Goal: Task Accomplishment & Management: Manage account settings

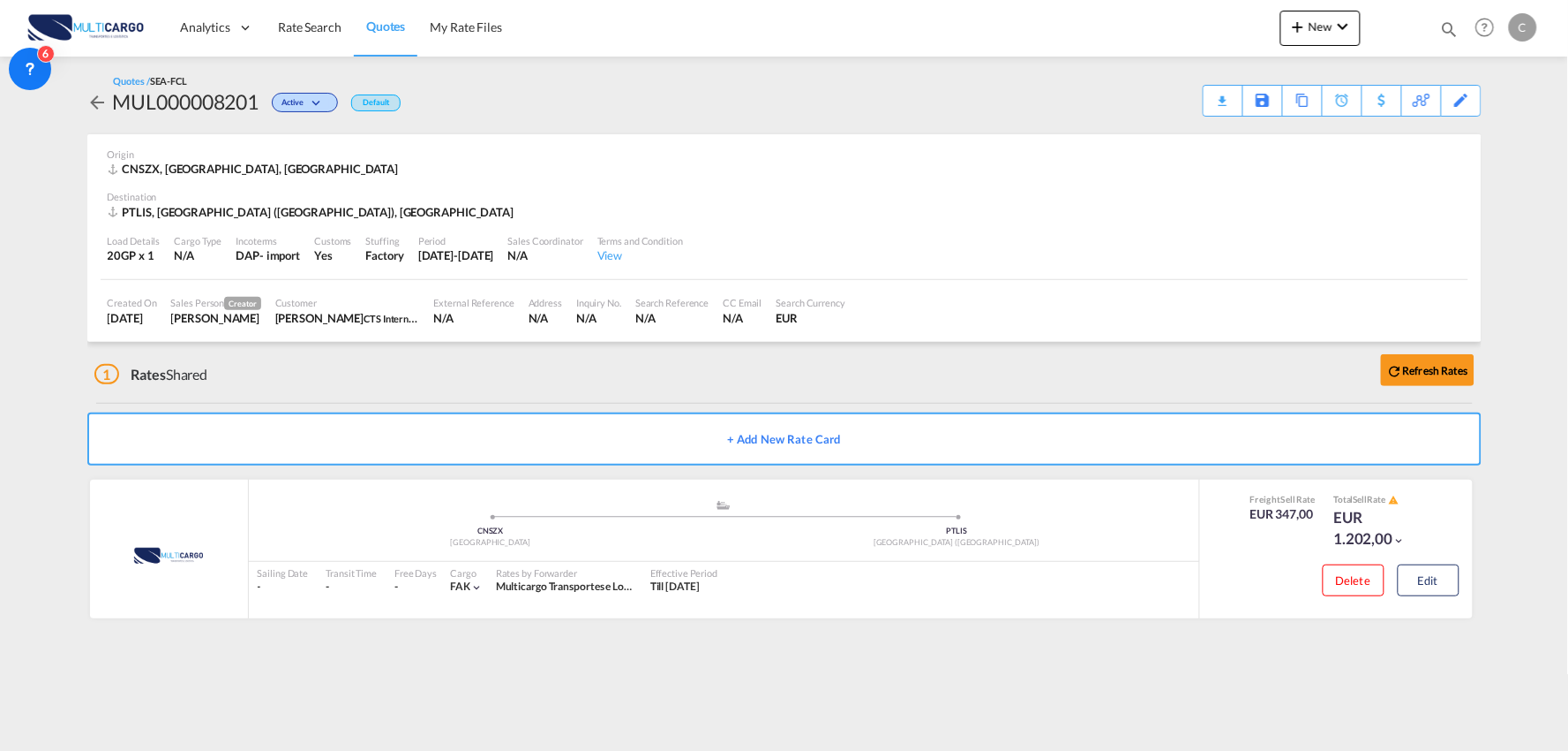
drag, startPoint x: 0, startPoint y: 0, endPoint x: 681, endPoint y: 367, distance: 773.6
click at [515, 364] on div "1 Rates Shared Refresh Rates" at bounding box center [788, 370] width 1387 height 57
click at [1427, 574] on button "Edit" at bounding box center [1429, 580] width 62 height 31
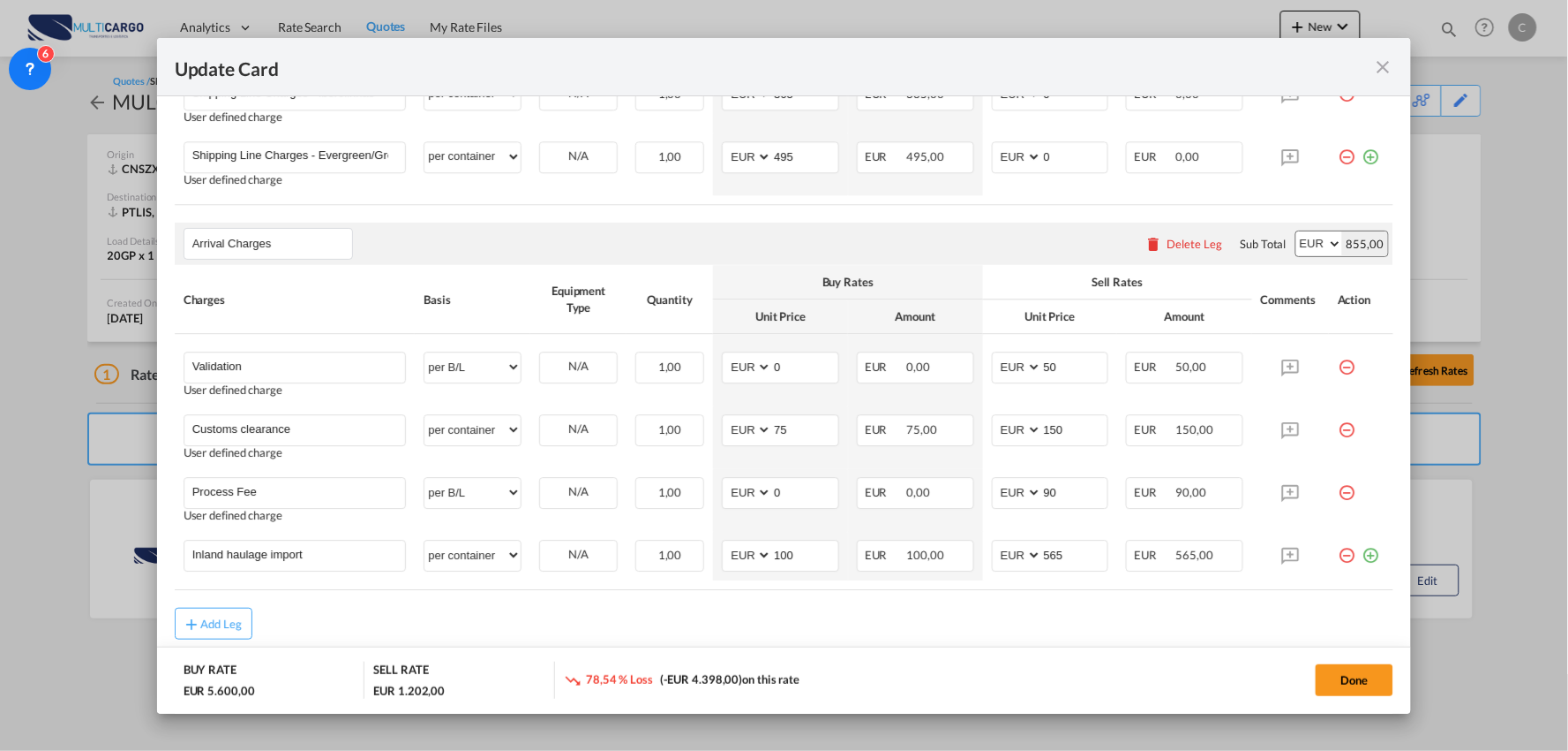
scroll to position [1472, 0]
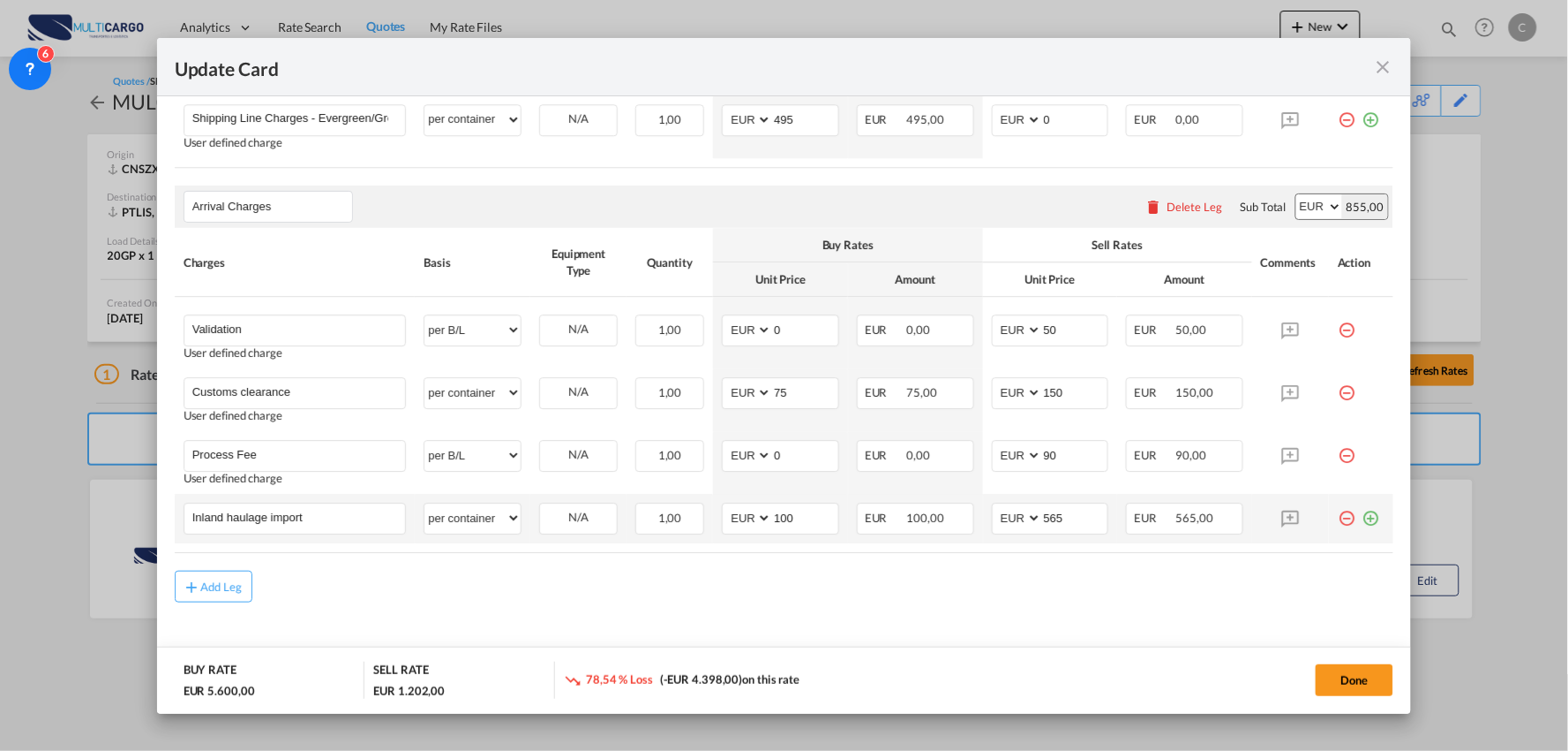
click at [1362, 513] on md-icon "icon-plus-circle-outline green-400-fg" at bounding box center [1371, 511] width 18 height 18
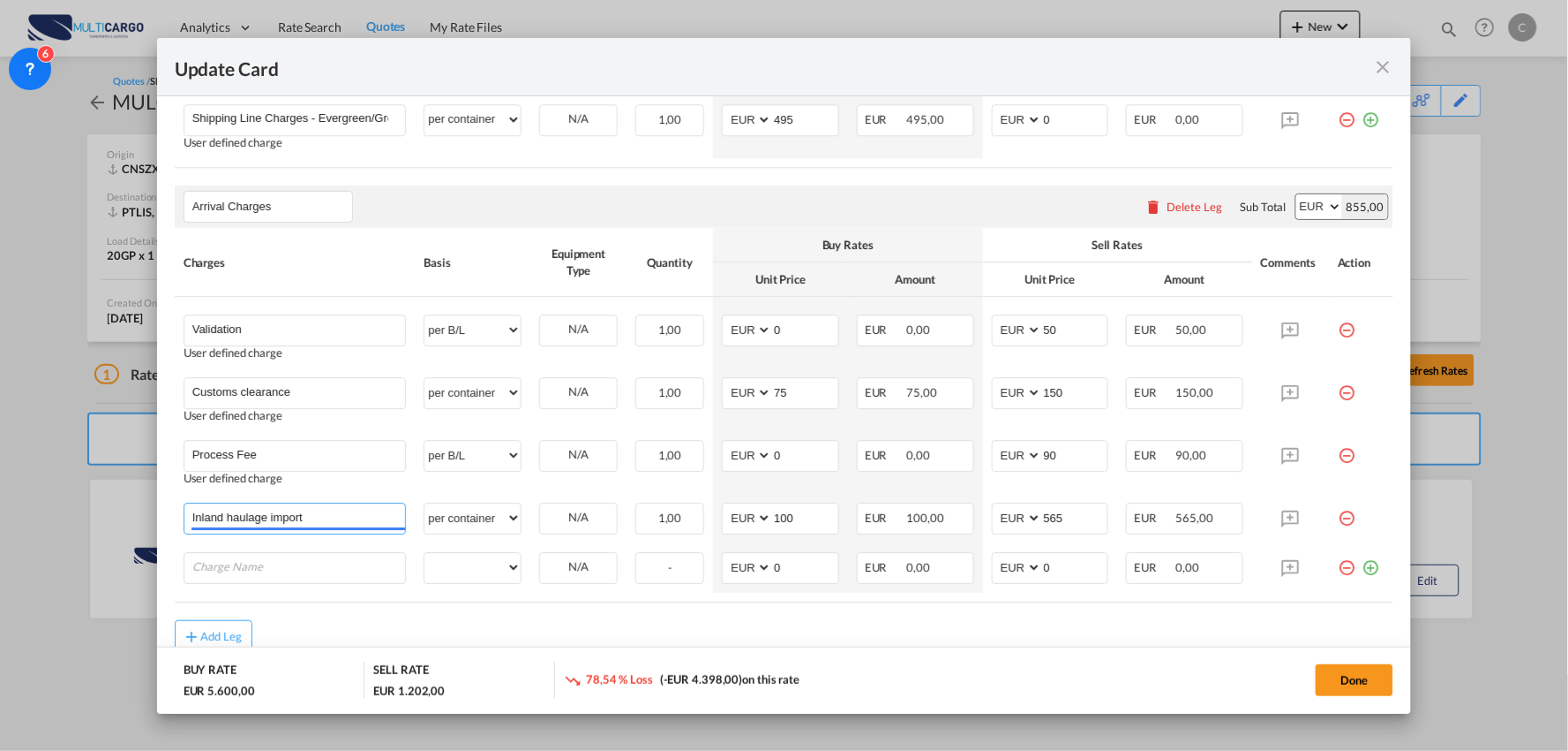
drag, startPoint x: 303, startPoint y: 521, endPoint x: -16, endPoint y: 509, distance: 319.2
click at [0, 509] on html "Analytics Reports Dashboard Rate Search Quotes My Rate Files" at bounding box center [784, 375] width 1568 height 751
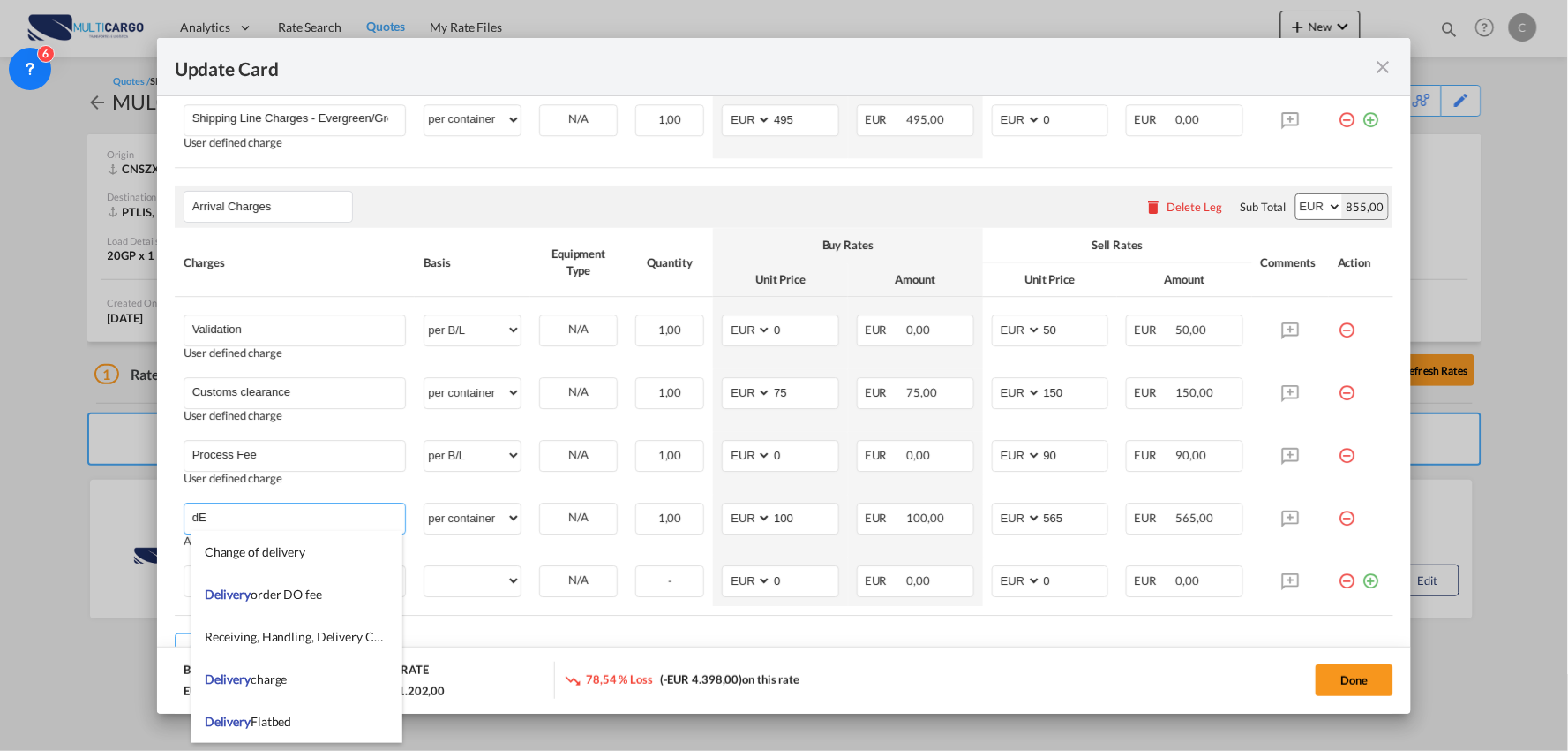
type input "d"
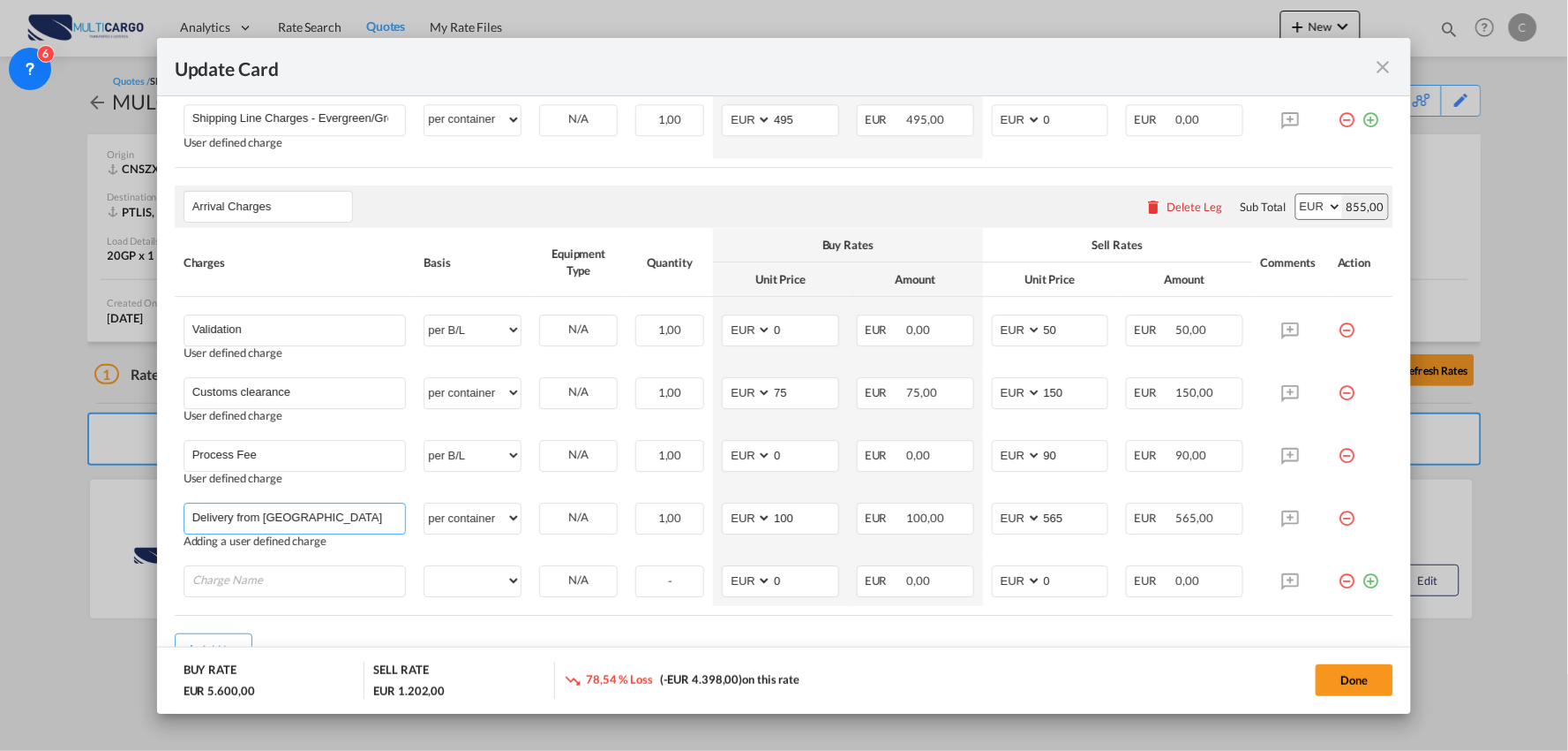
drag, startPoint x: 312, startPoint y: 507, endPoint x: 116, endPoint y: 507, distance: 196.0
click at [116, 507] on div "Update Card Port of [GEOGRAPHIC_DATA] CNSZX T/S Liner/Carrier MultiCargo 2HM LO…" at bounding box center [784, 375] width 1568 height 751
type input "Delivery from [GEOGRAPHIC_DATA]"
click at [327, 574] on input "Charge Name" at bounding box center [299, 579] width 214 height 27
paste input "Delivery from [GEOGRAPHIC_DATA]"
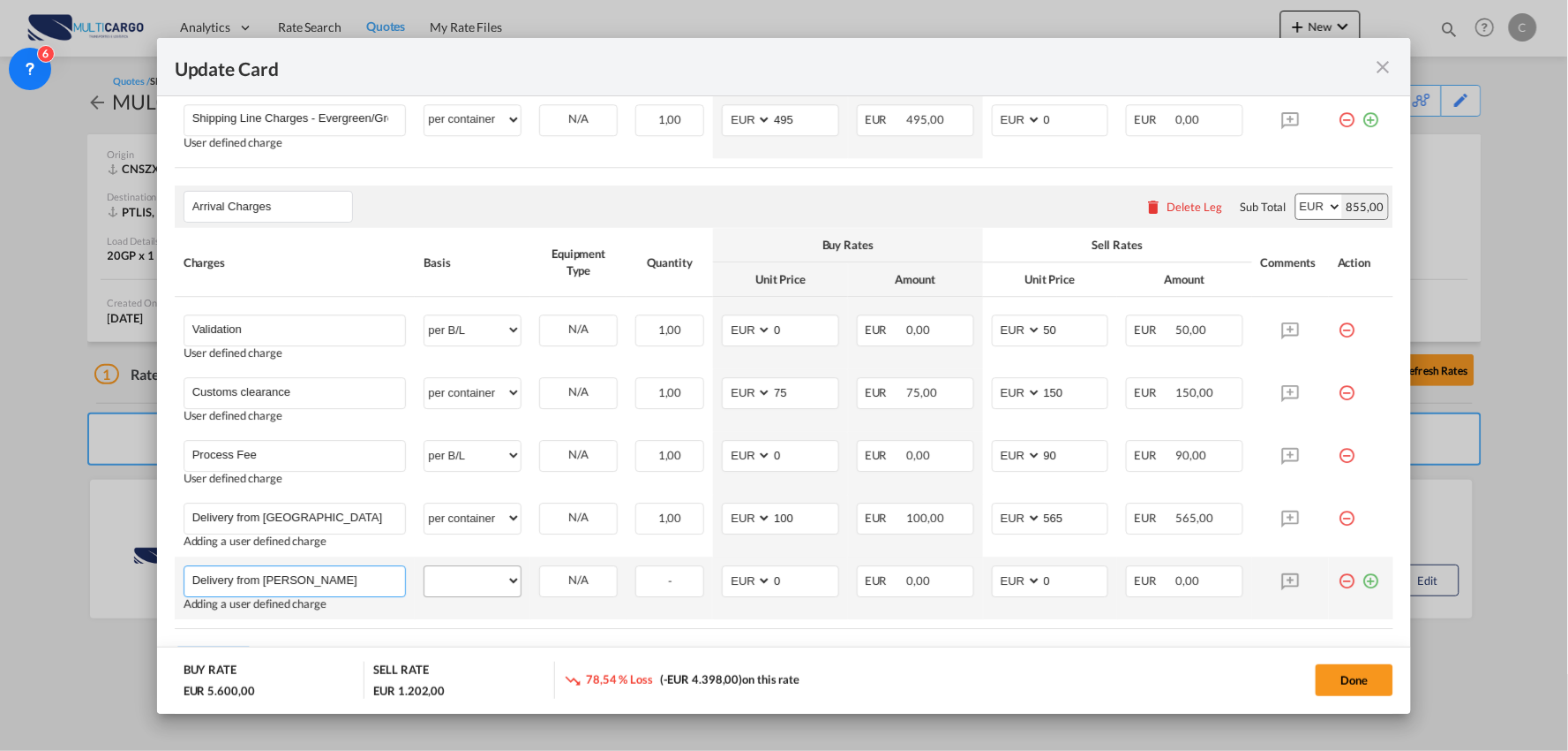
type input "Delivery from [PERSON_NAME]"
drag, startPoint x: 465, startPoint y: 577, endPoint x: 466, endPoint y: 566, distance: 11.0
click at [465, 577] on select "per equipment per container per B/L per shipping bill per shipment per pallet p…" at bounding box center [473, 580] width 96 height 28
select select "per container"
click at [425, 566] on select "per equipment per container per B/L per shipping bill per shipment per pallet p…" at bounding box center [473, 580] width 96 height 28
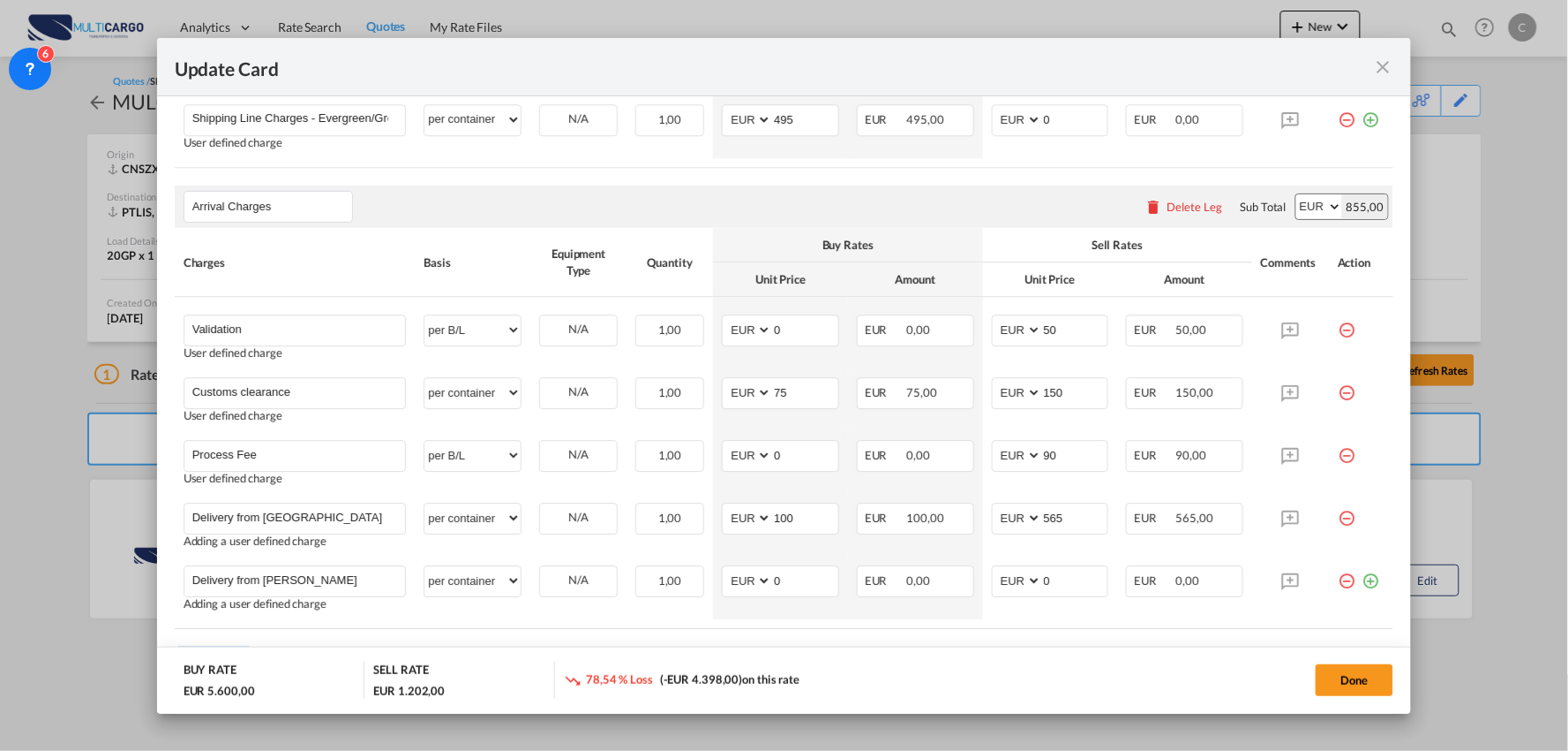
click at [910, 667] on div "78,54 % Loss (-EUR 4.398,00) on this rate" at bounding box center [746, 679] width 363 height 36
click at [560, 205] on div "Arrival Charges Please enter leg name Leg Name Already Exists Delete Leg Sub To…" at bounding box center [784, 206] width 1220 height 42
click at [1072, 518] on input "565" at bounding box center [1074, 516] width 66 height 27
drag, startPoint x: 1007, startPoint y: 515, endPoint x: 923, endPoint y: 512, distance: 84.1
click at [931, 522] on tr "Delivery from [GEOGRAPHIC_DATA] Please Enter User Defined Charges Cannot Be Pub…" at bounding box center [784, 525] width 1220 height 63
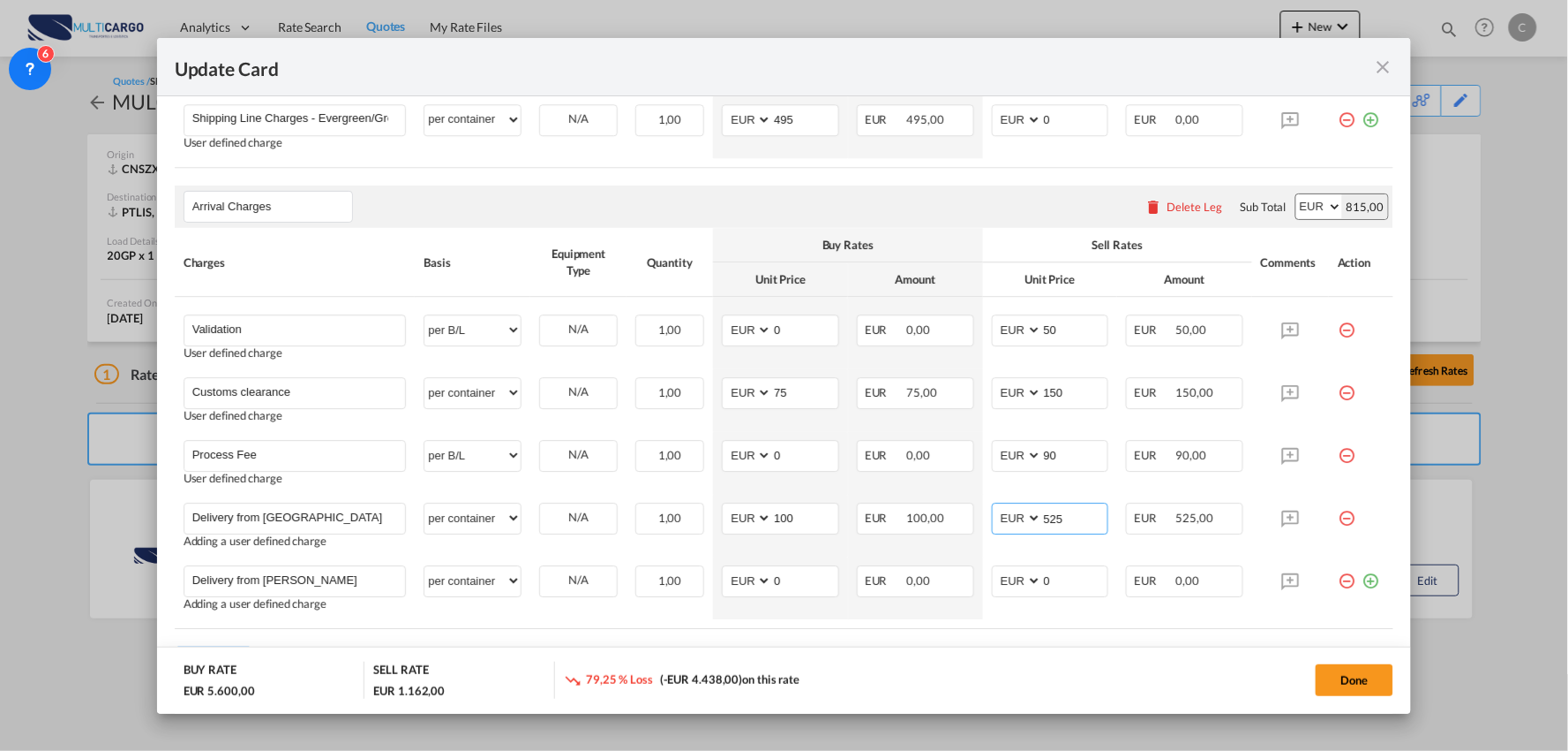
type input "525"
drag, startPoint x: 498, startPoint y: 72, endPoint x: 525, endPoint y: 63, distance: 28.5
click at [498, 72] on div "Update Card" at bounding box center [774, 67] width 1199 height 22
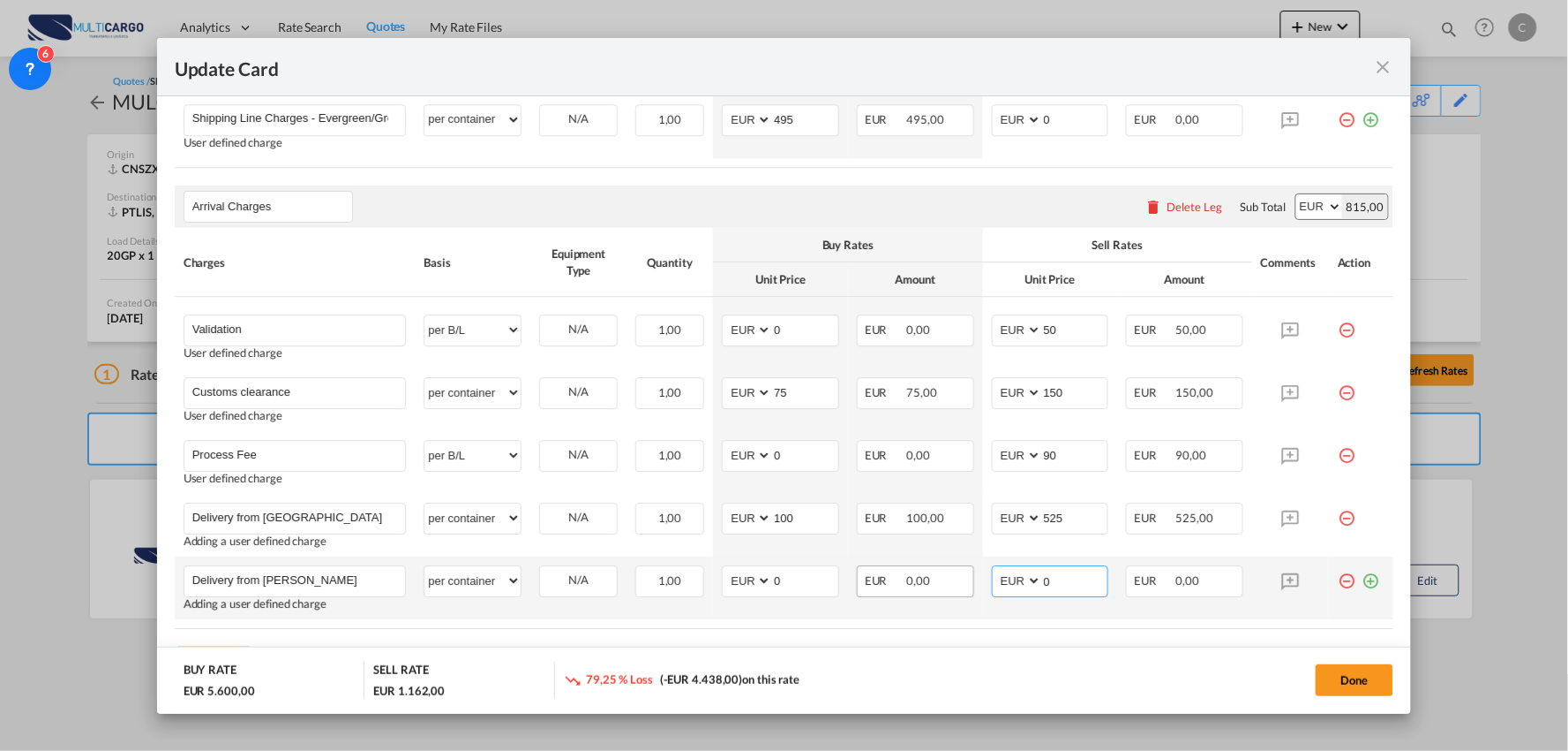
drag, startPoint x: 1030, startPoint y: 578, endPoint x: 929, endPoint y: 575, distance: 101.0
click at [929, 574] on tr "Delivery from [PERSON_NAME] Please Enter User Defined Charges Cannot Be Publish…" at bounding box center [784, 588] width 1220 height 63
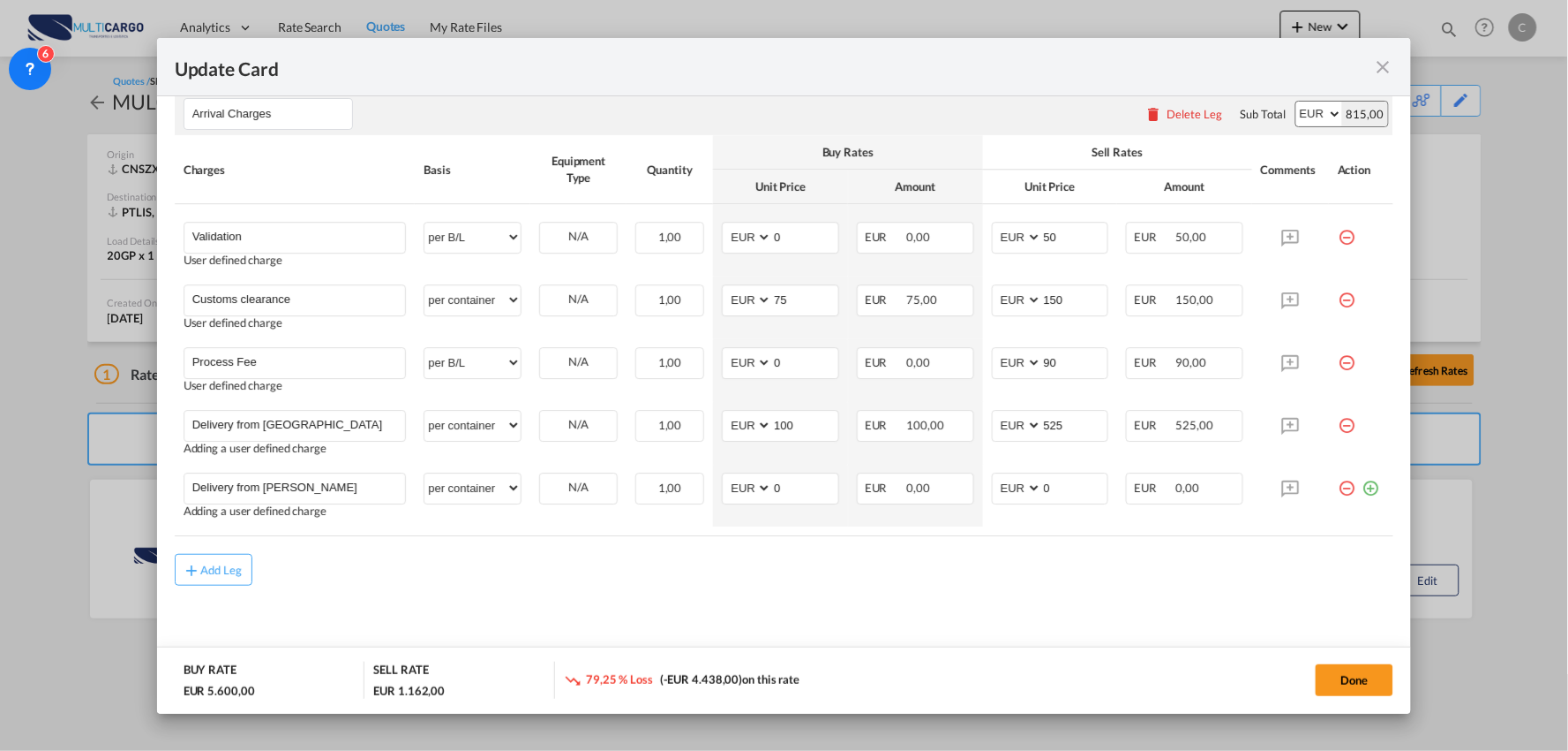
scroll to position [1566, 0]
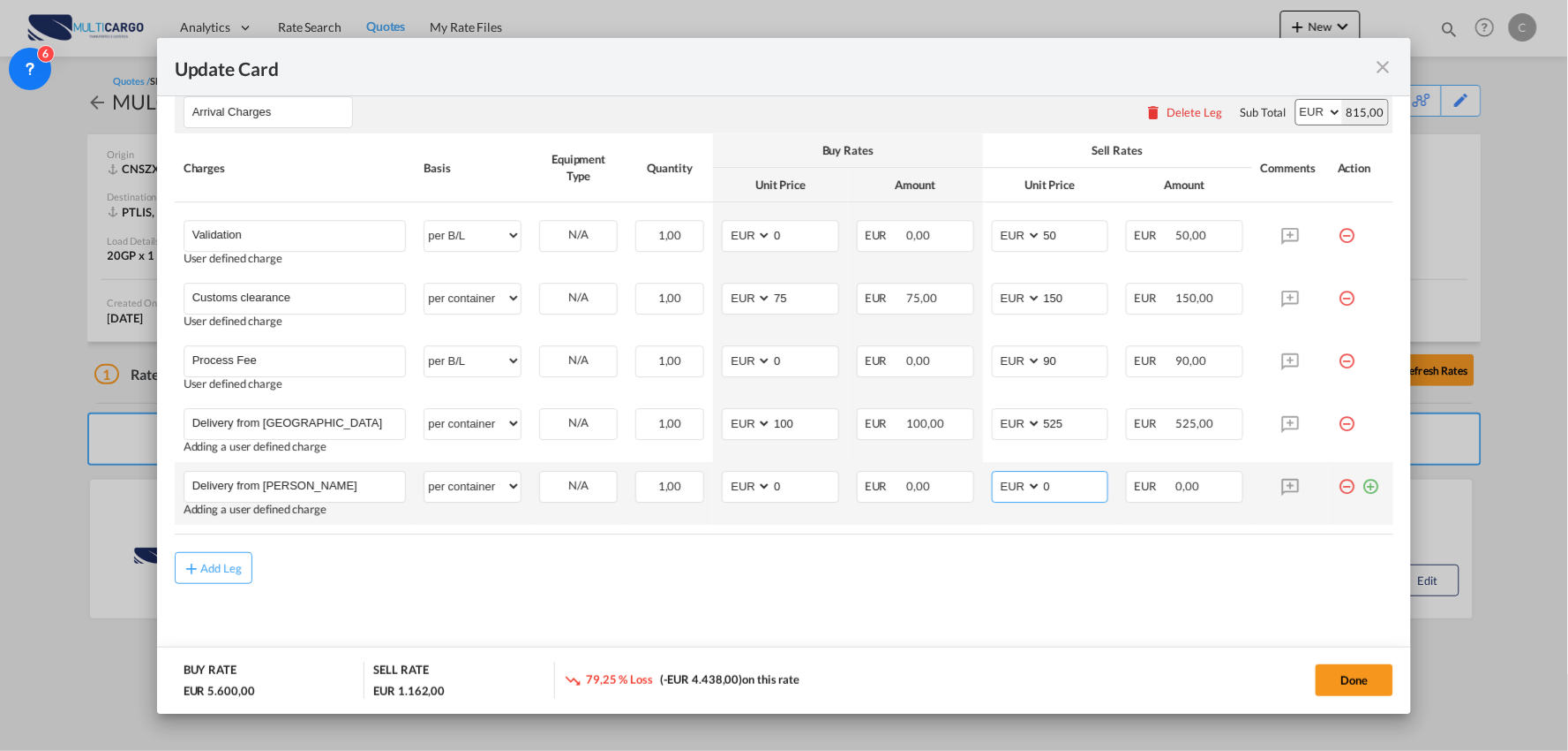
click at [1074, 478] on input "0" at bounding box center [1074, 484] width 66 height 27
click at [1071, 488] on input "0" at bounding box center [1074, 484] width 66 height 27
drag, startPoint x: 1055, startPoint y: 489, endPoint x: 1025, endPoint y: 491, distance: 30.1
click at [1025, 491] on md-input-container "AED AFN ALL AMD ANG AOA ARS AUD AWG AZN BAM BBD BDT BGN BHD BIF BMD BND [PERSON…" at bounding box center [1051, 486] width 118 height 31
type input "655"
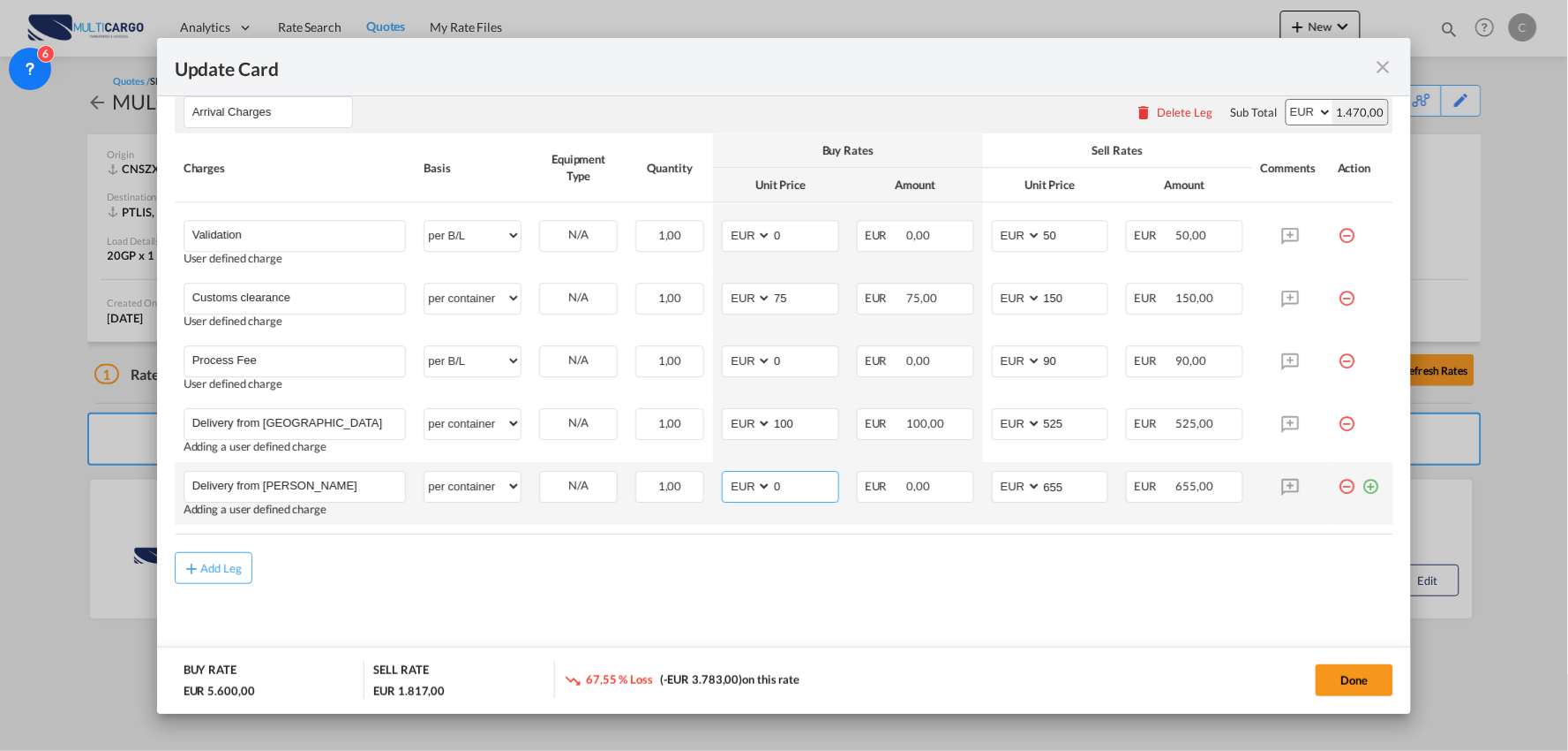
drag, startPoint x: 774, startPoint y: 490, endPoint x: 742, endPoint y: 492, distance: 32.1
click at [743, 492] on md-input-container "AED AFN ALL AMD ANG AOA ARS AUD AWG AZN BAM BBD BDT BGN BHD BIF BMD BND [PERSON…" at bounding box center [781, 486] width 118 height 31
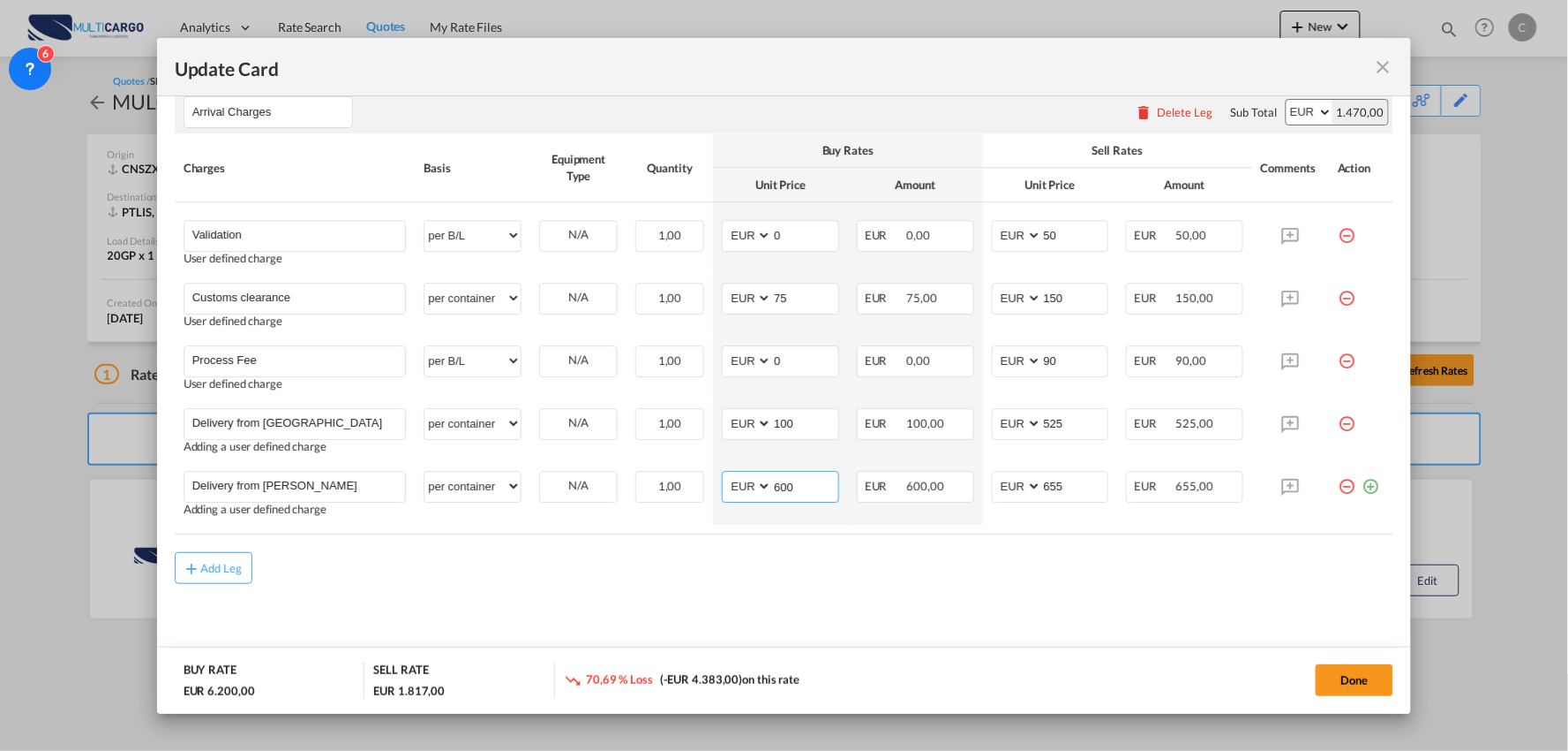
type input "600"
click at [900, 579] on div "Add Leg" at bounding box center [784, 567] width 1220 height 31
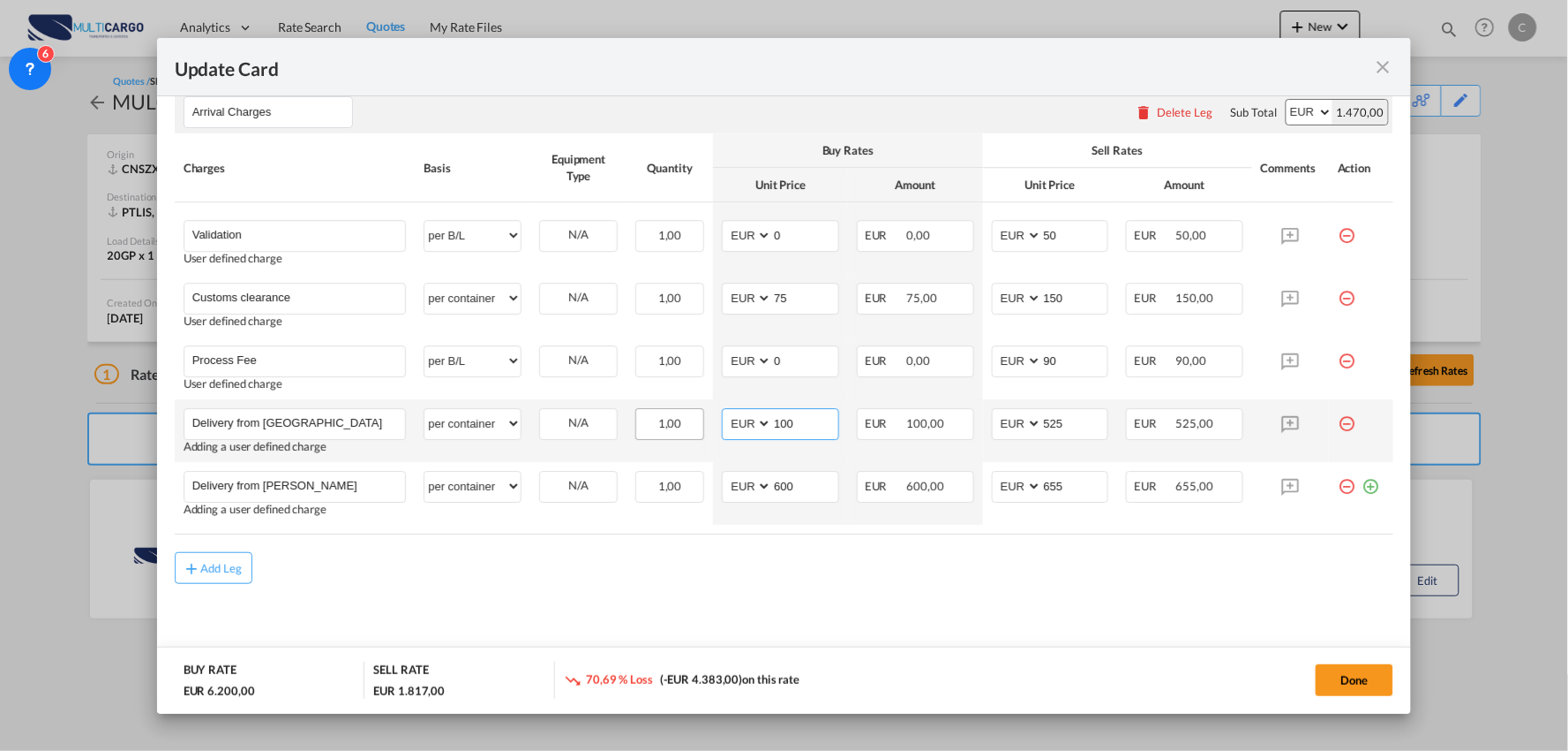
drag, startPoint x: 809, startPoint y: 421, endPoint x: 683, endPoint y: 435, distance: 126.8
click at [685, 435] on tr "Delivery from [GEOGRAPHIC_DATA] Please Enter User Defined Charges Cannot Be Pub…" at bounding box center [784, 431] width 1220 height 63
type input "475"
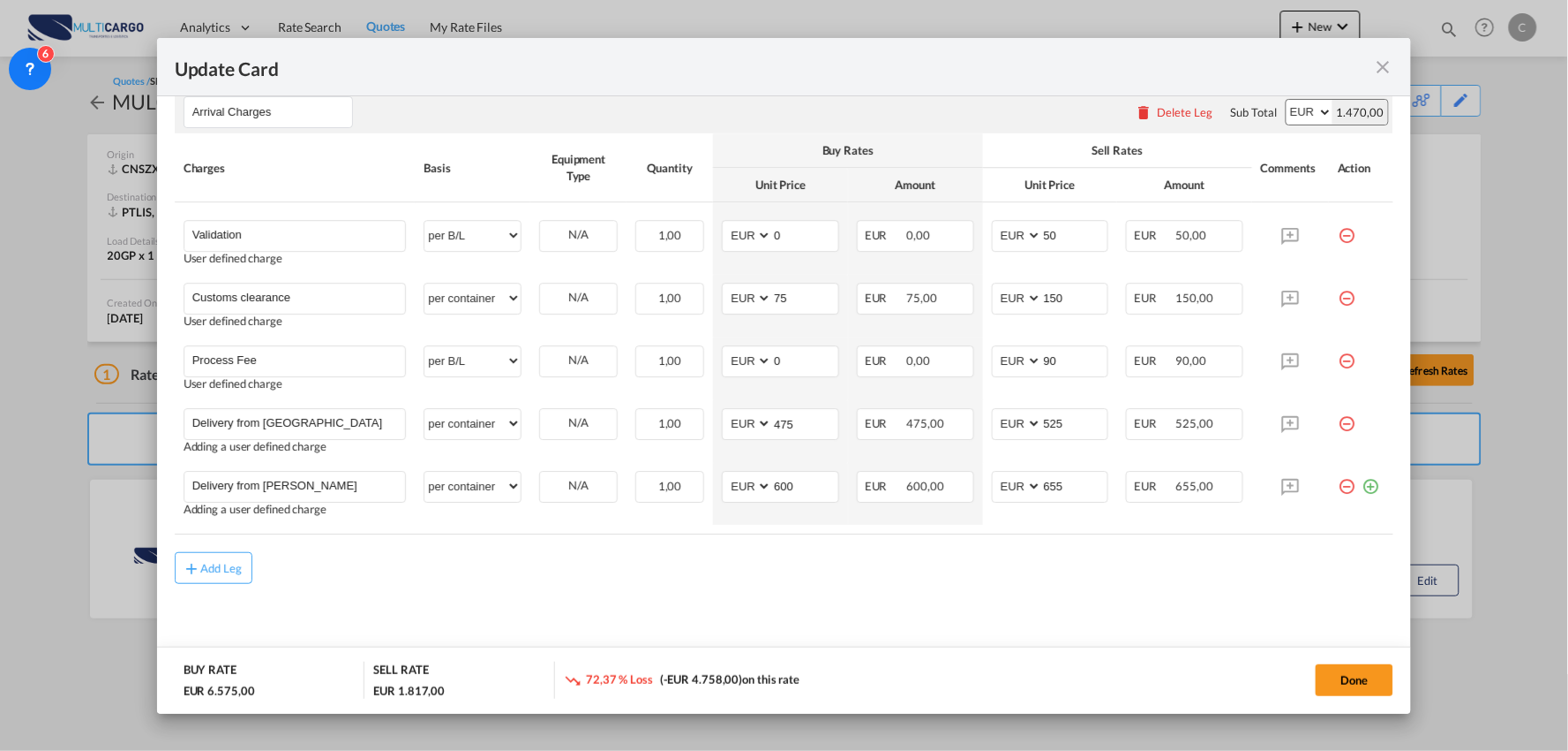
click at [1381, 678] on button "Done" at bounding box center [1354, 679] width 78 height 31
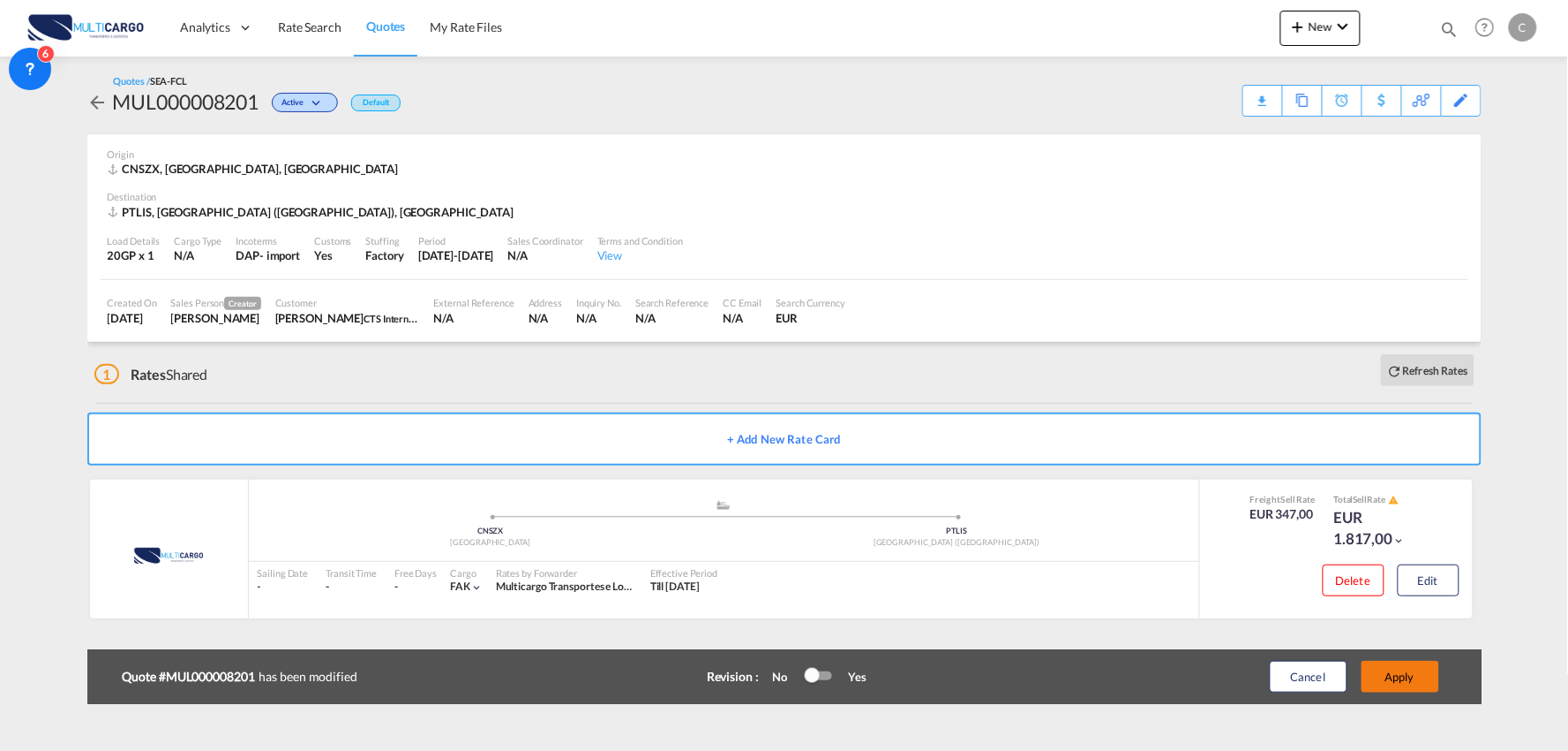
click at [1432, 674] on button "Apply" at bounding box center [1400, 676] width 78 height 31
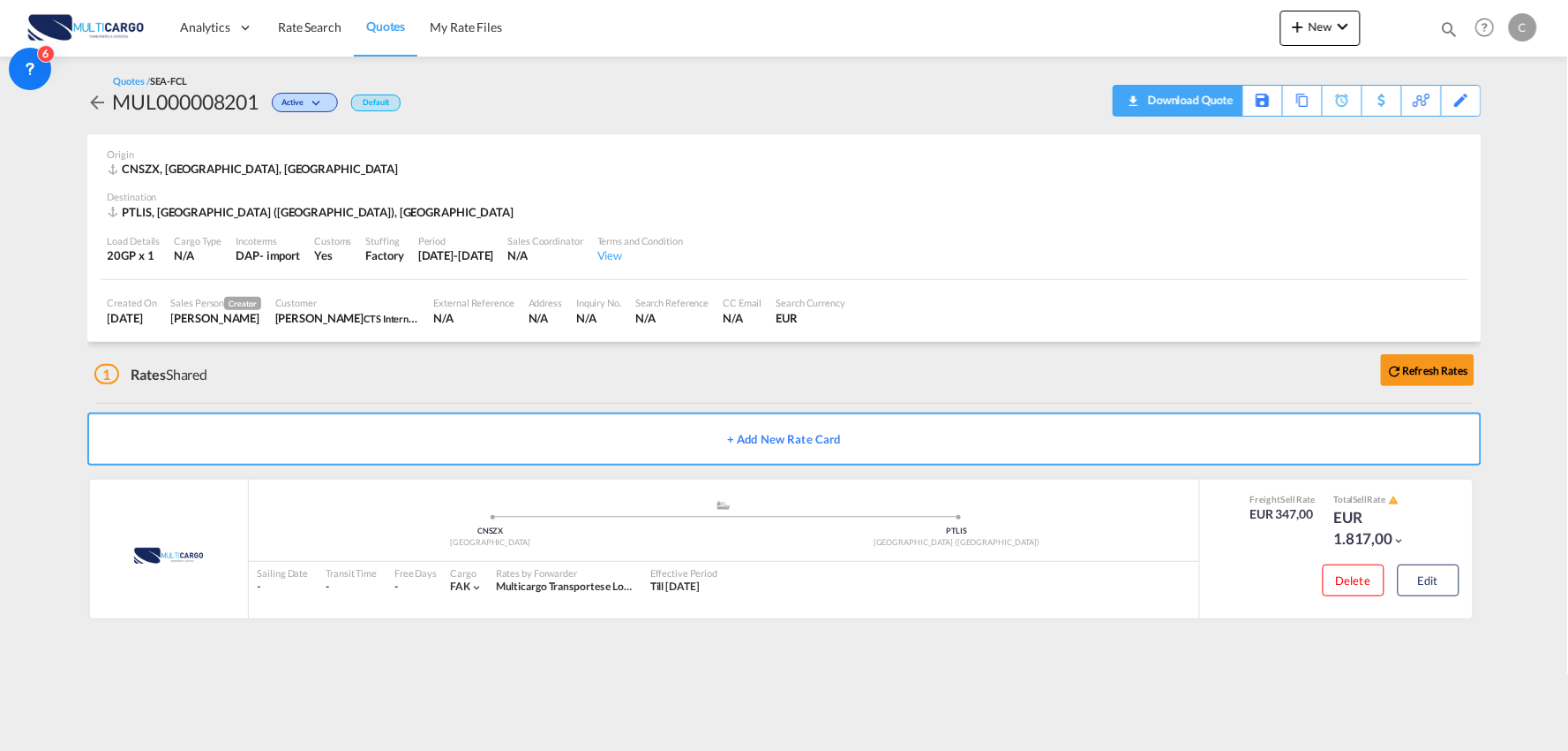
click at [1211, 98] on div "Download Quote" at bounding box center [1189, 99] width 90 height 28
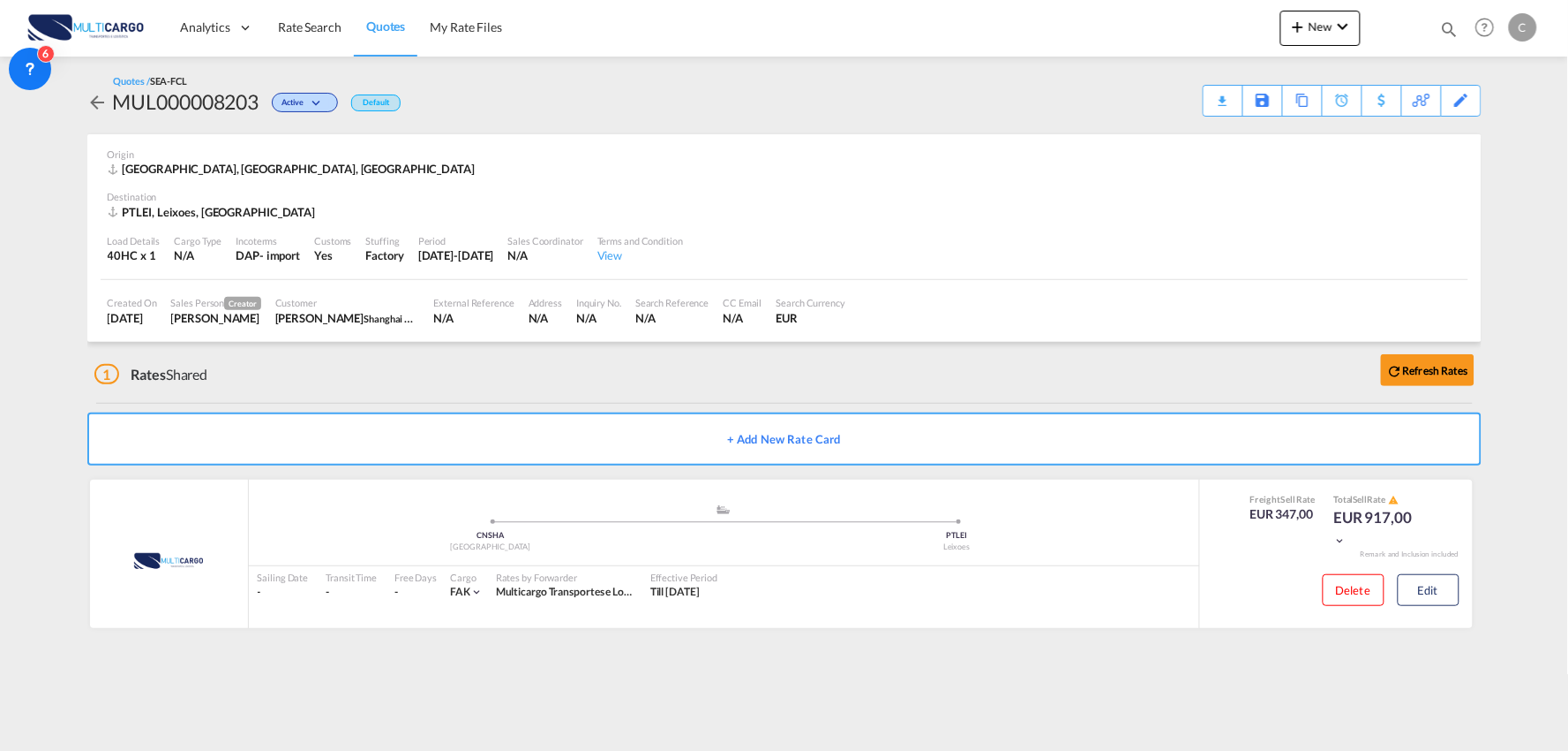
click at [345, 357] on div "1 Rates Shared Refresh Rates" at bounding box center [788, 370] width 1387 height 57
